Goal: Register for event/course

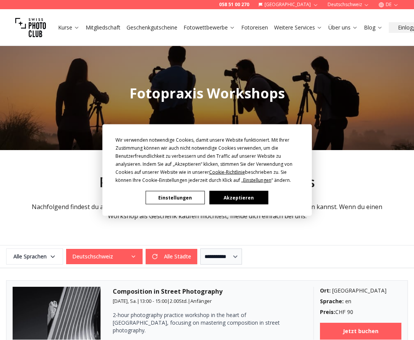
click at [237, 194] on button "Akzeptieren" at bounding box center [238, 197] width 59 height 13
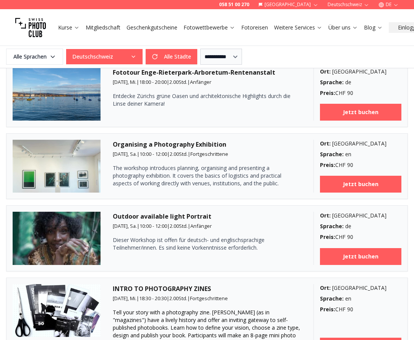
scroll to position [292, 0]
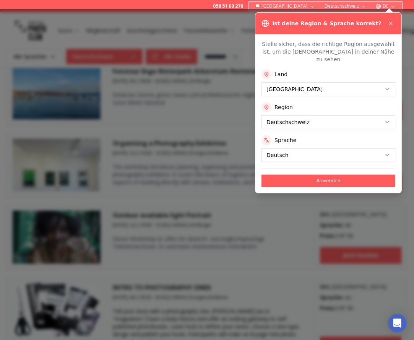
click at [353, 175] on button "Anwenden" at bounding box center [329, 180] width 134 height 12
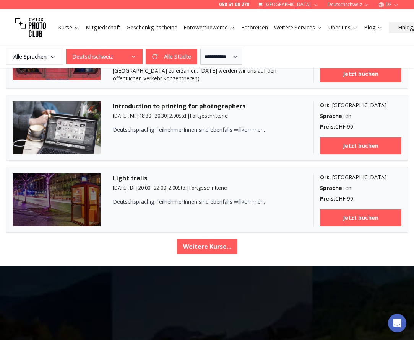
scroll to position [1177, 0]
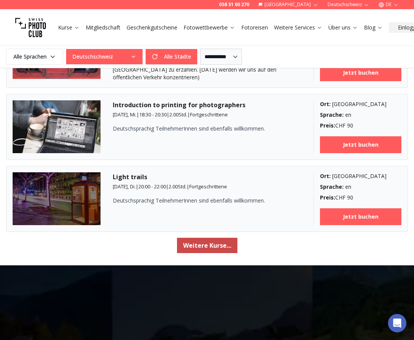
click at [203, 241] on button "Weitere Kurse..." at bounding box center [207, 244] width 60 height 15
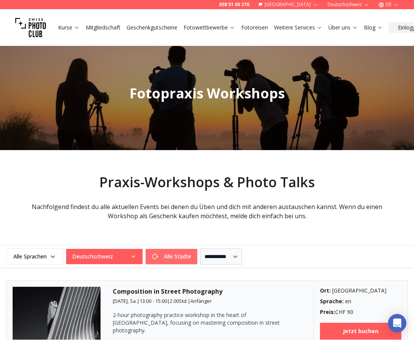
scroll to position [0, 0]
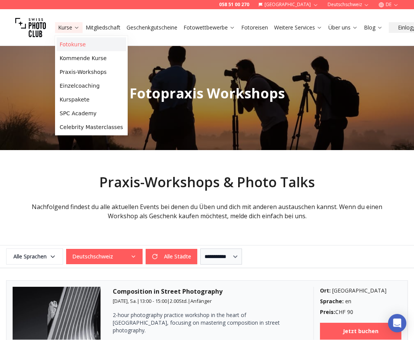
click at [73, 44] on link "Fotokurse" at bounding box center [92, 44] width 70 height 14
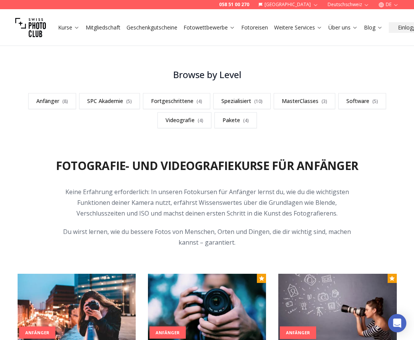
scroll to position [203, 0]
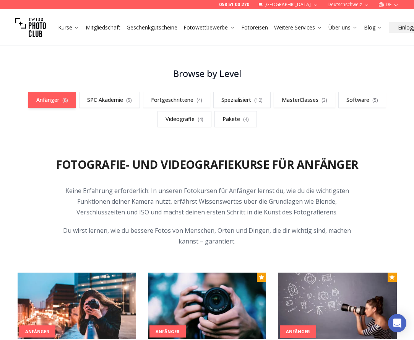
click at [49, 104] on link "Anfänger ( 8 )" at bounding box center [52, 100] width 48 height 16
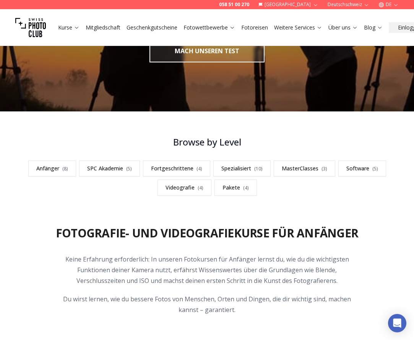
scroll to position [135, 0]
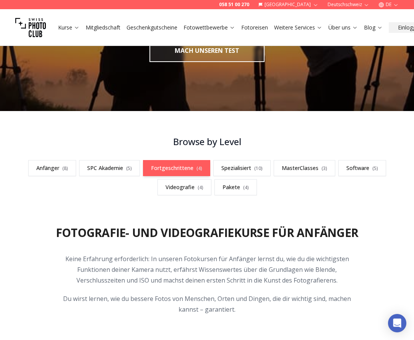
click at [176, 163] on link "Fortgeschrittene ( 4 )" at bounding box center [176, 168] width 67 height 16
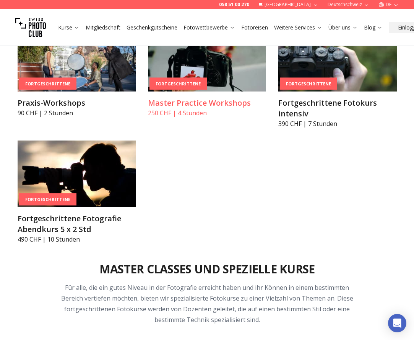
scroll to position [1260, 0]
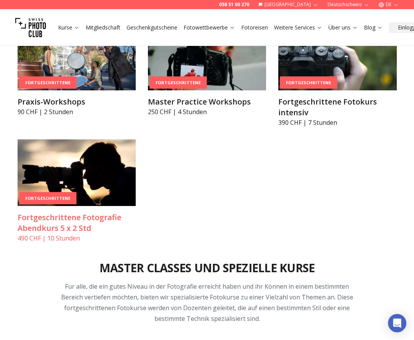
click at [68, 170] on img at bounding box center [77, 172] width 118 height 67
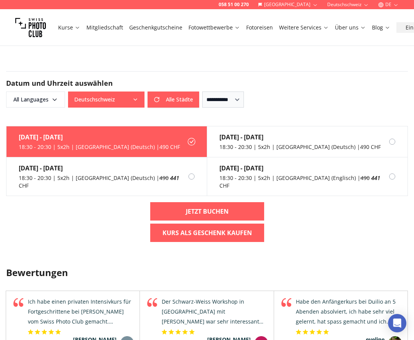
scroll to position [711, 0]
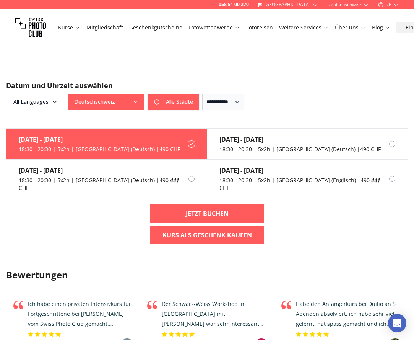
click at [106, 154] on div "[DATE] - [DATE] 18:30 - 20:30 | 5x2h | Bern (Deutsch) | 490 CHF" at bounding box center [94, 143] width 174 height 31
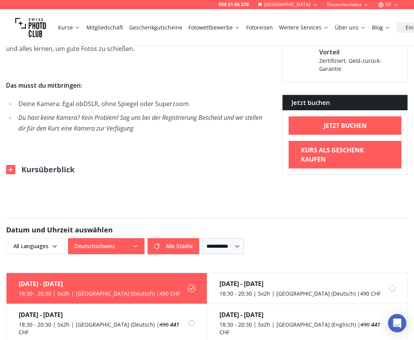
scroll to position [567, 0]
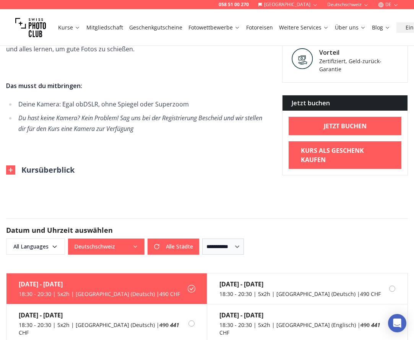
click at [50, 175] on button "Kursüberblick" at bounding box center [40, 169] width 68 height 11
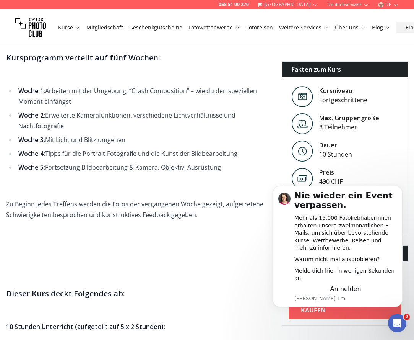
scroll to position [703, 0]
